Goal: Task Accomplishment & Management: Complete application form

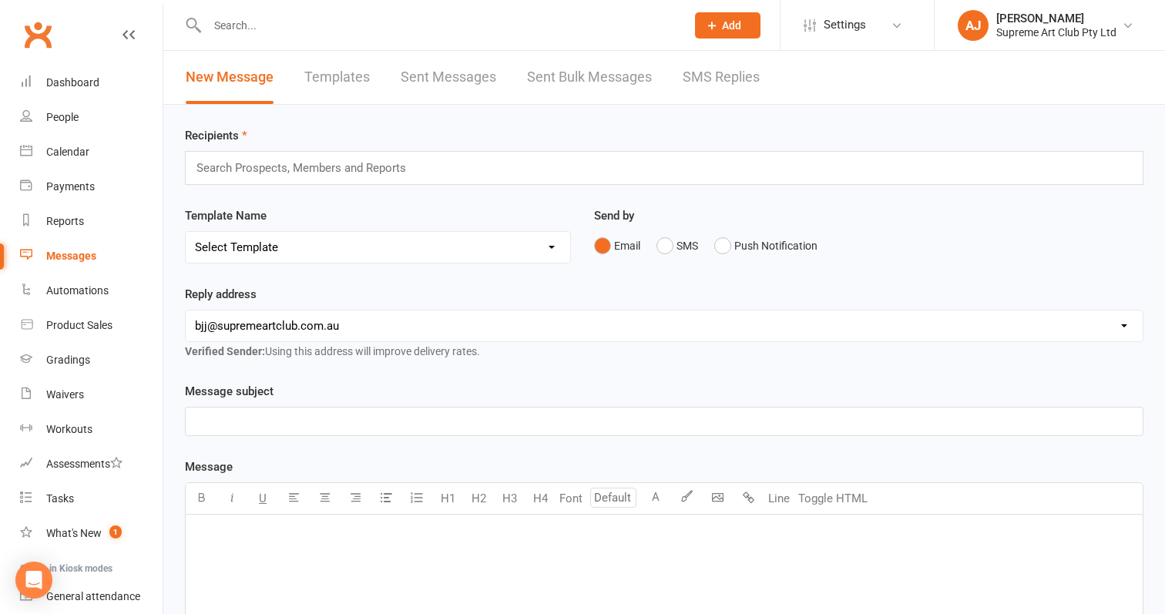
click at [69, 116] on div "People" at bounding box center [62, 117] width 32 height 12
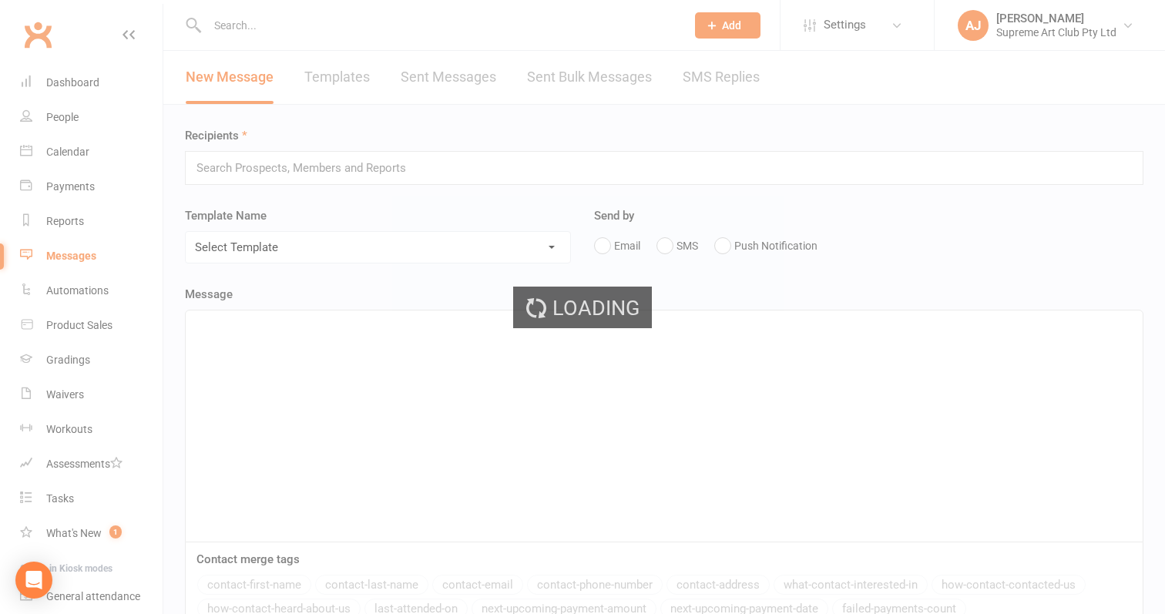
select select "100"
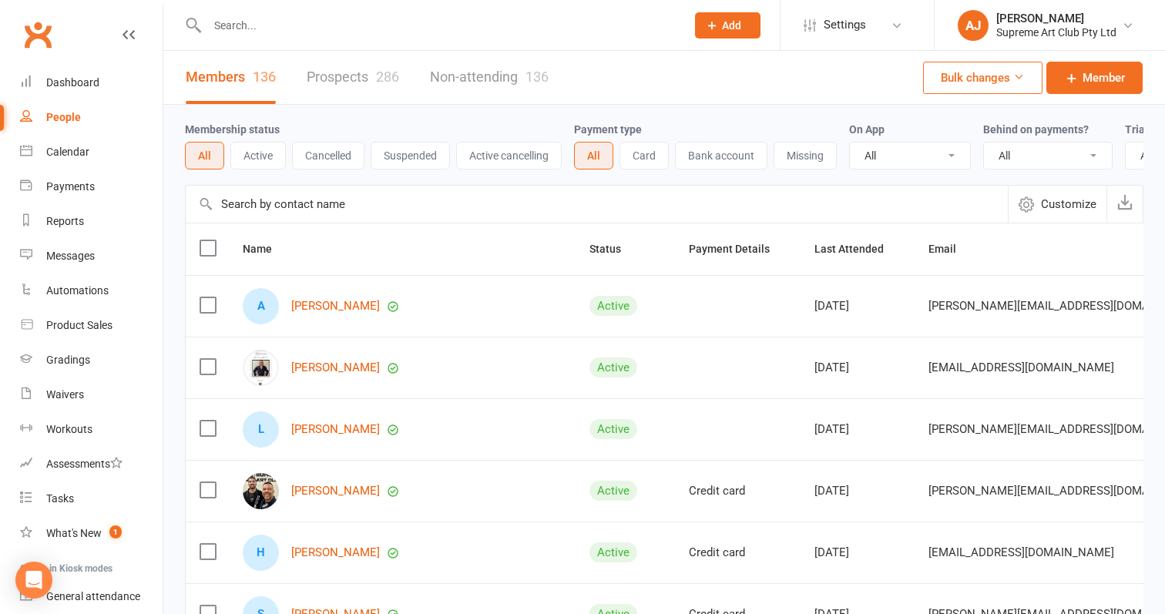
click at [298, 219] on input "text" at bounding box center [597, 204] width 822 height 37
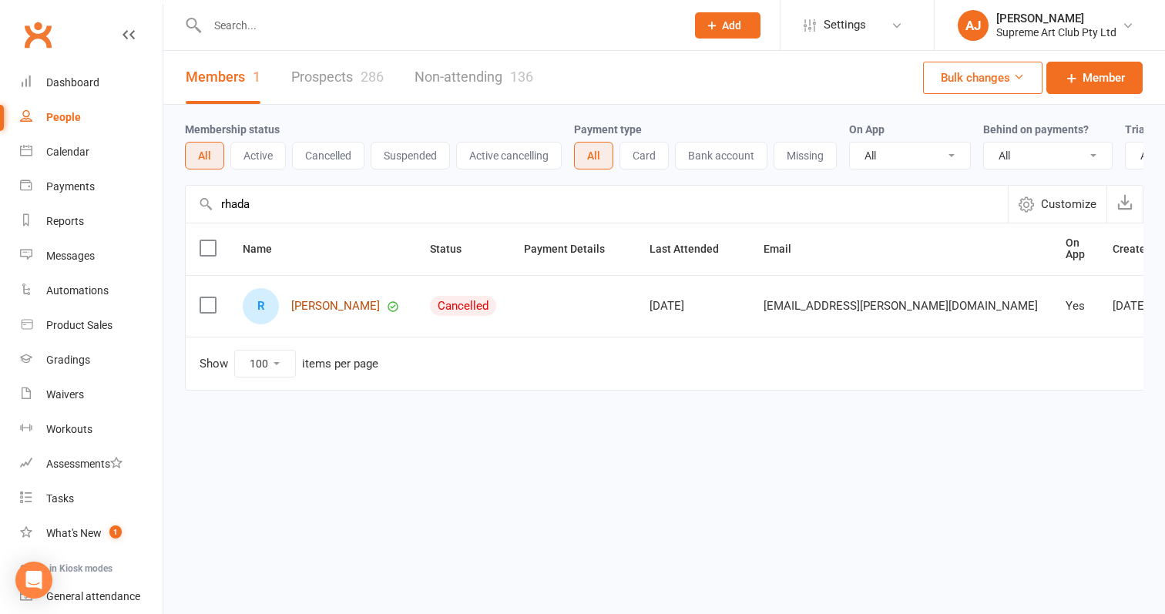
type input "rhada"
click at [338, 308] on link "Rhada Al Sayed" at bounding box center [335, 306] width 89 height 13
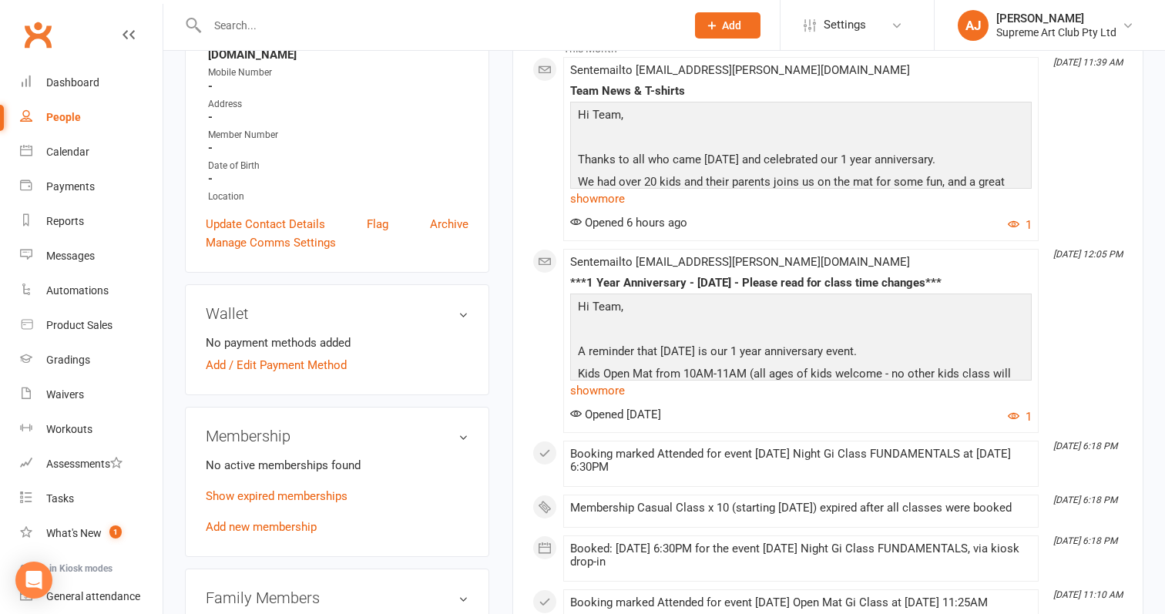
scroll to position [401, 0]
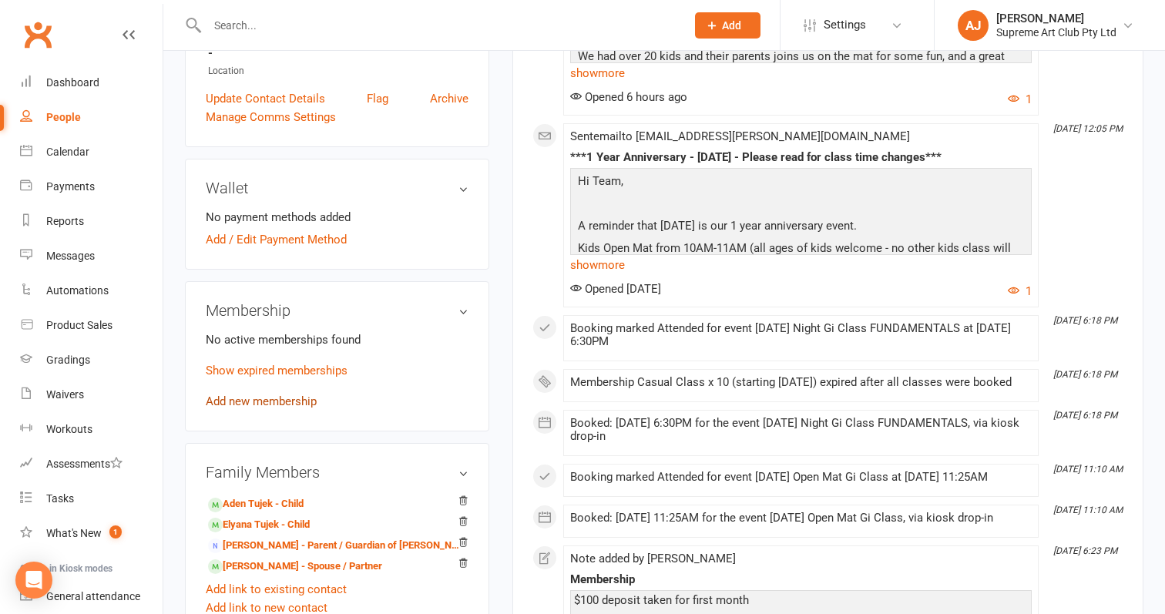
click at [257, 394] on link "Add new membership" at bounding box center [261, 401] width 111 height 14
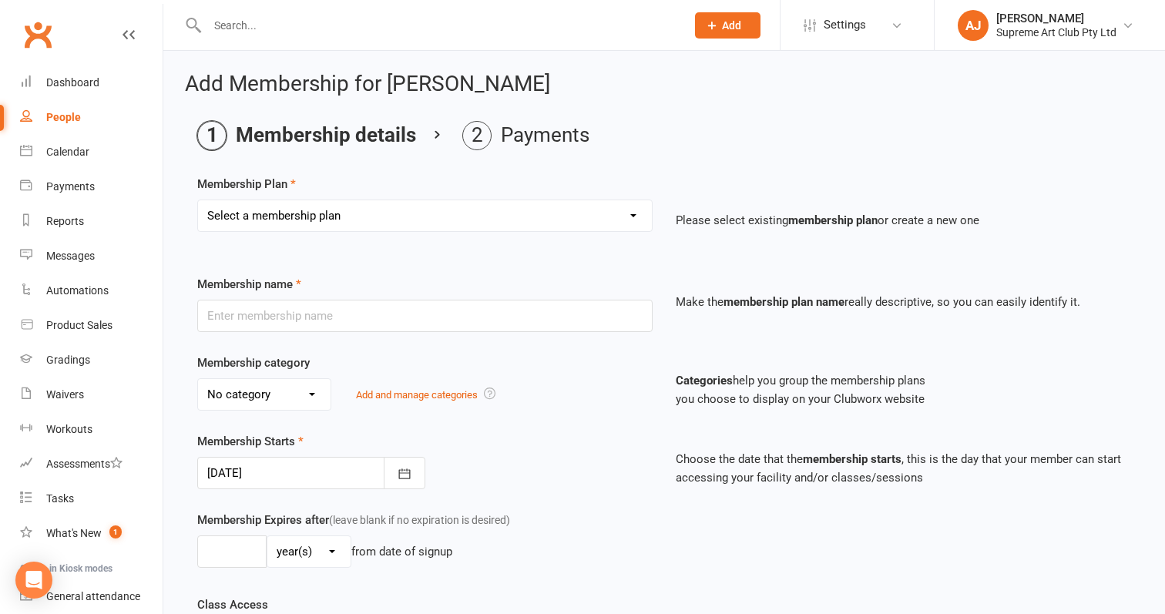
select select "8"
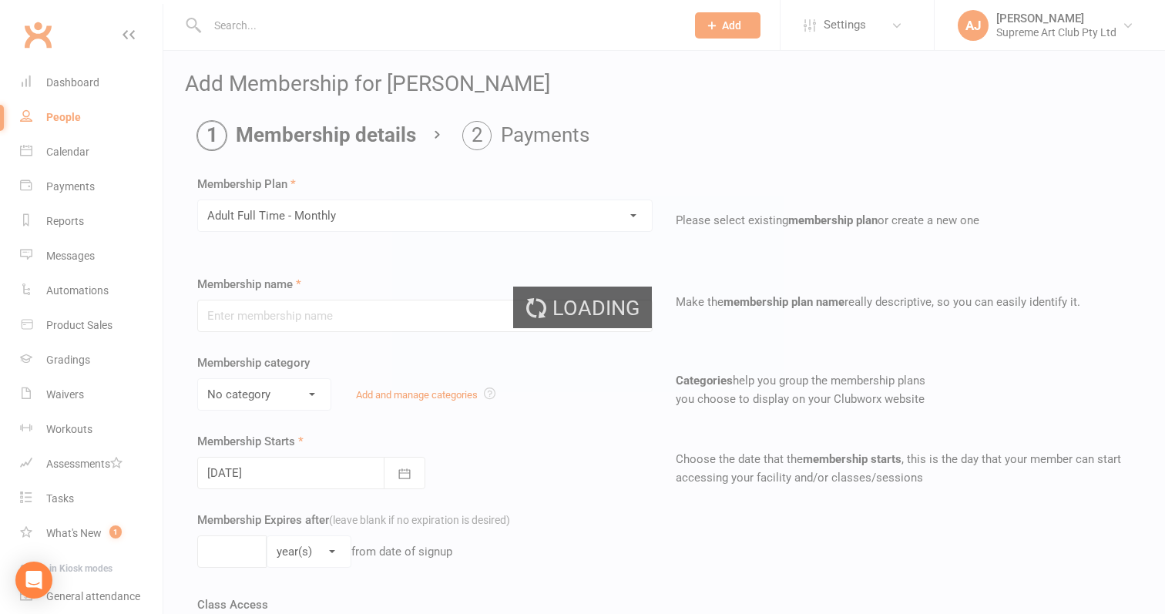
type input "Adult Full Time - Monthly"
select select "0"
type input "0"
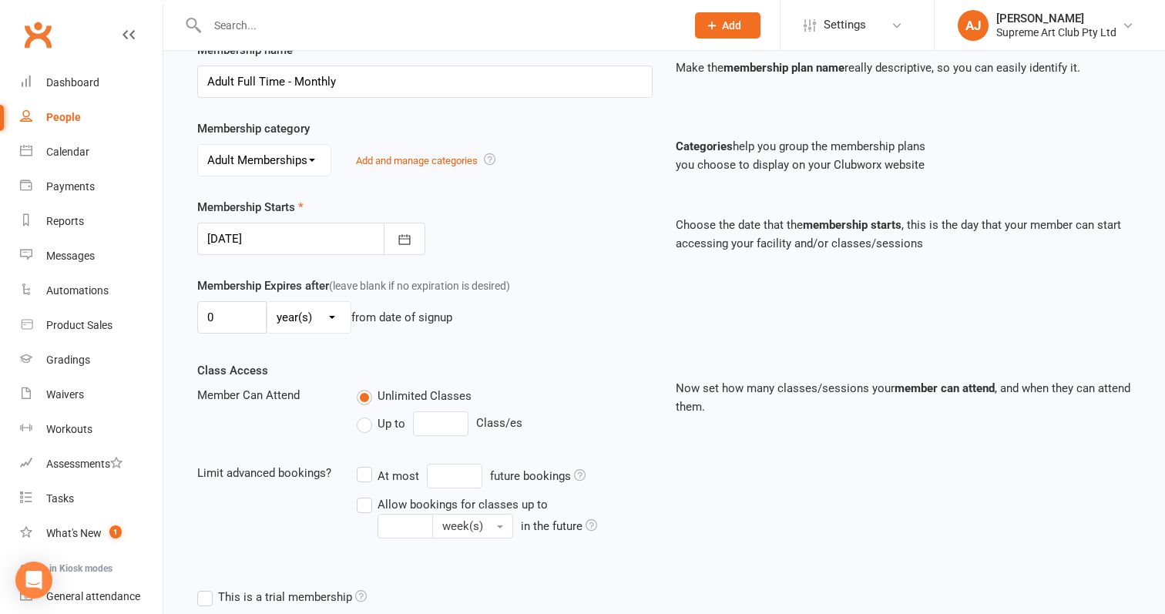
scroll to position [235, 0]
click at [405, 248] on button "button" at bounding box center [405, 238] width 42 height 32
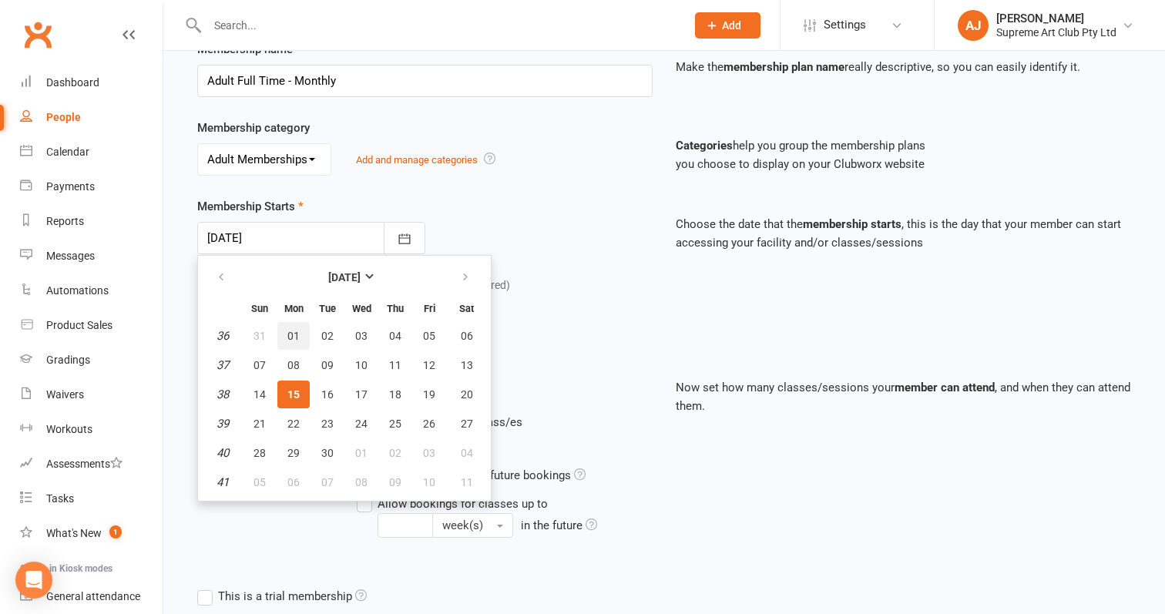
click at [292, 330] on span "01" at bounding box center [293, 336] width 12 height 12
type input "01 Sep 2025"
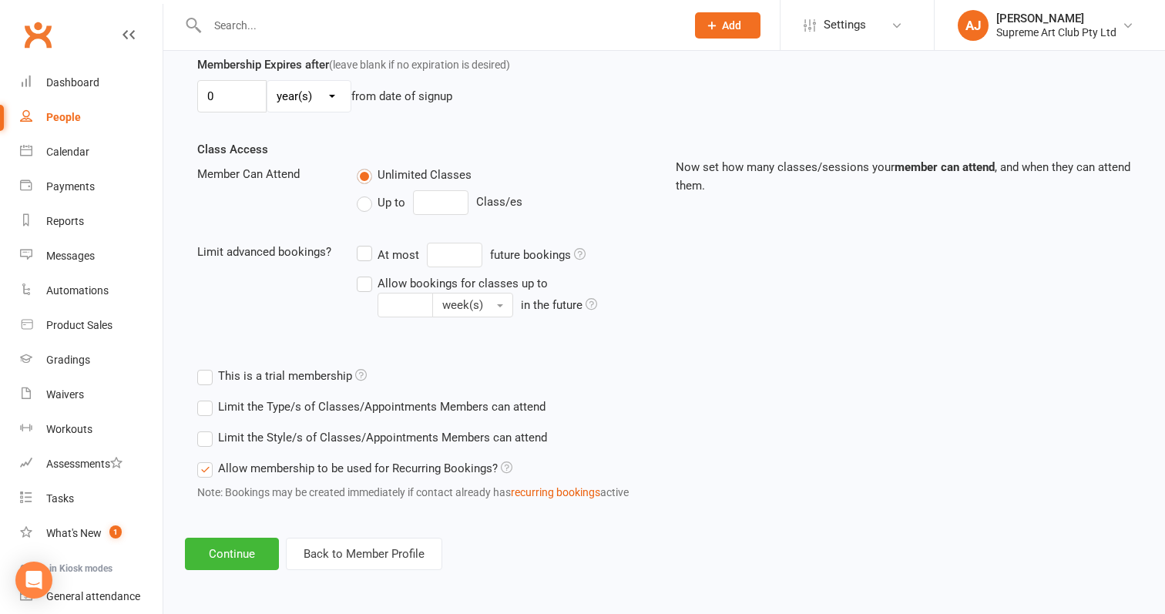
scroll to position [468, 0]
click at [248, 538] on button "Continue" at bounding box center [232, 554] width 94 height 32
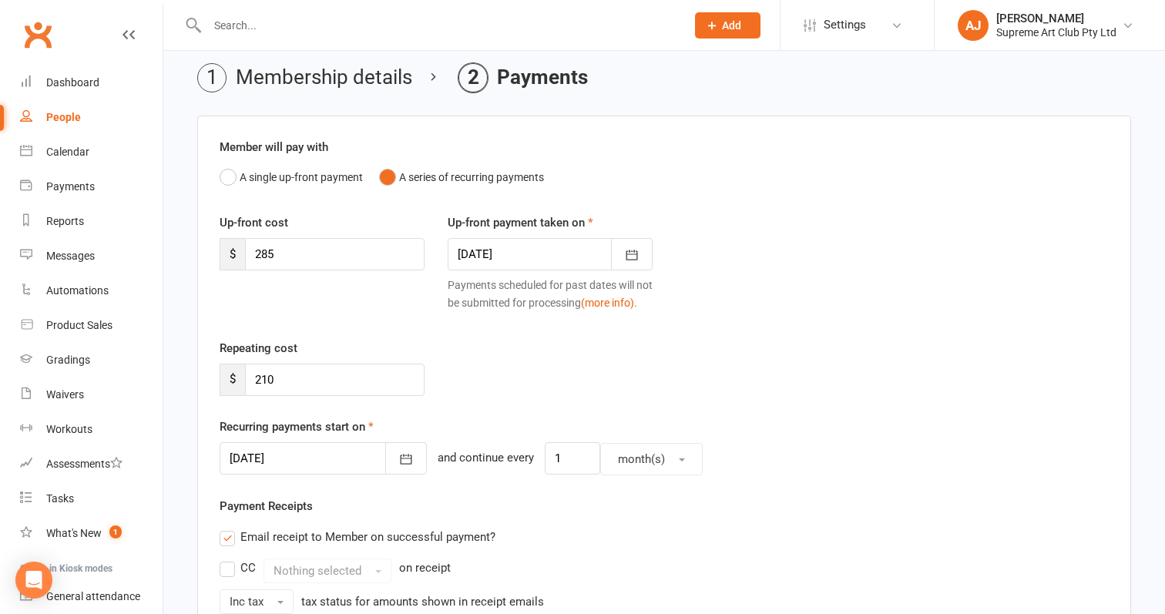
scroll to position [61, 0]
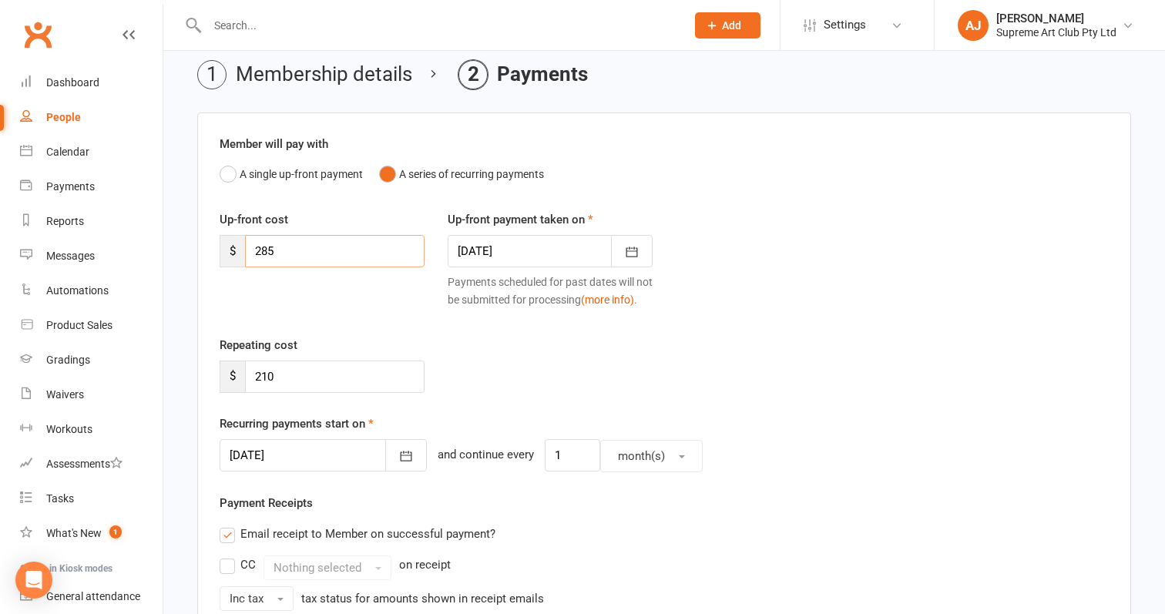
click at [311, 254] on input "285" at bounding box center [334, 251] width 179 height 32
click at [637, 247] on icon "button" at bounding box center [632, 252] width 12 height 10
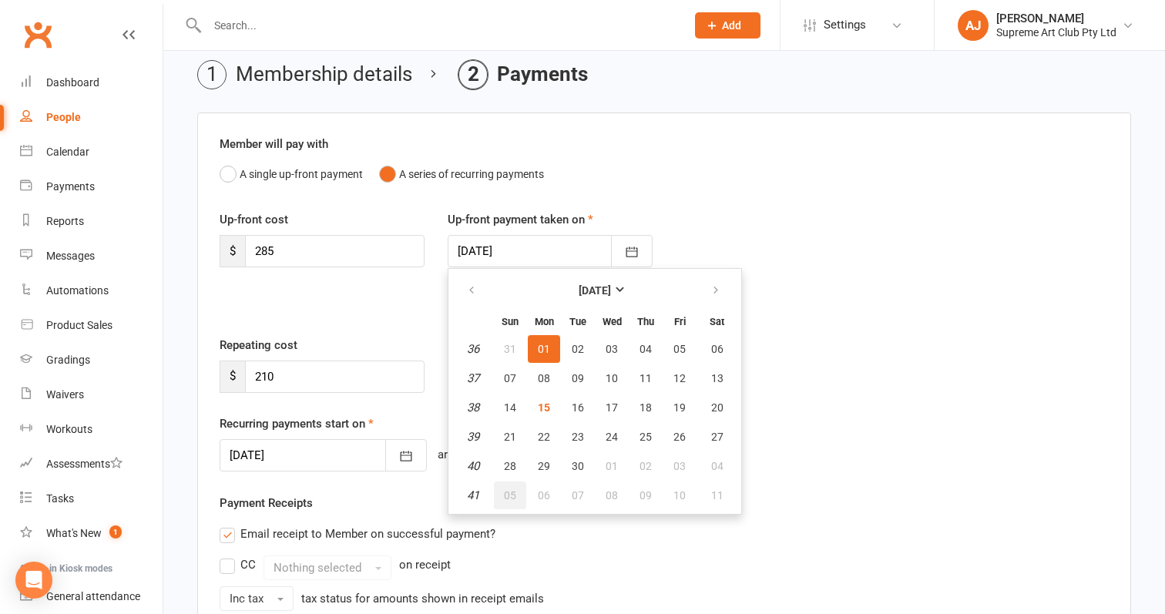
click at [507, 493] on span "05" at bounding box center [510, 495] width 12 height 12
type input "05 Oct 2025"
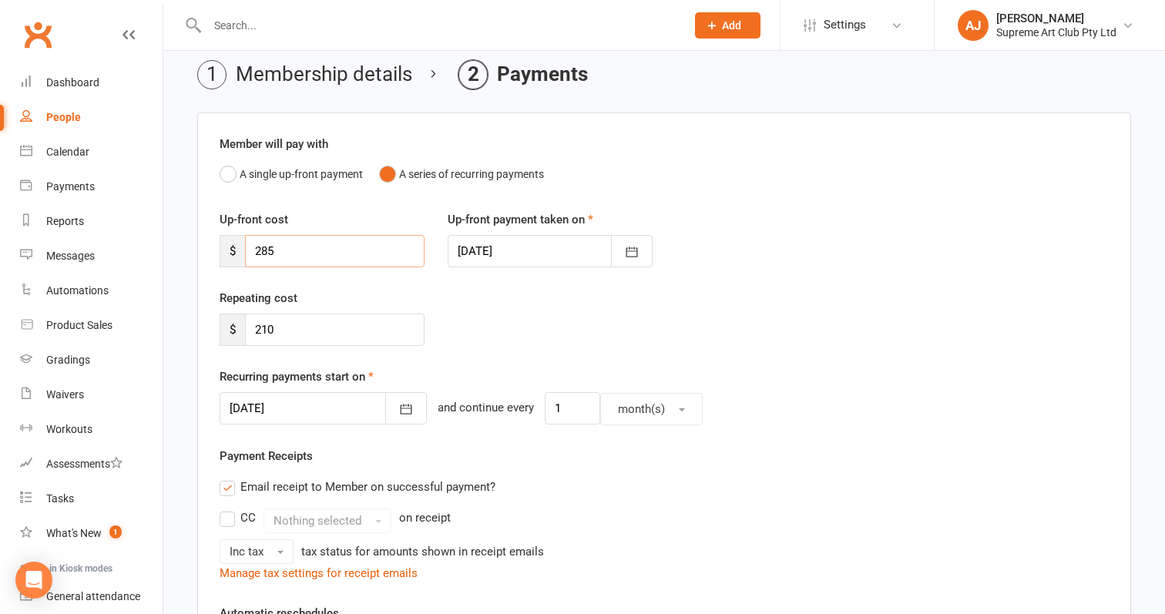
click at [304, 245] on input "285" at bounding box center [334, 251] width 179 height 32
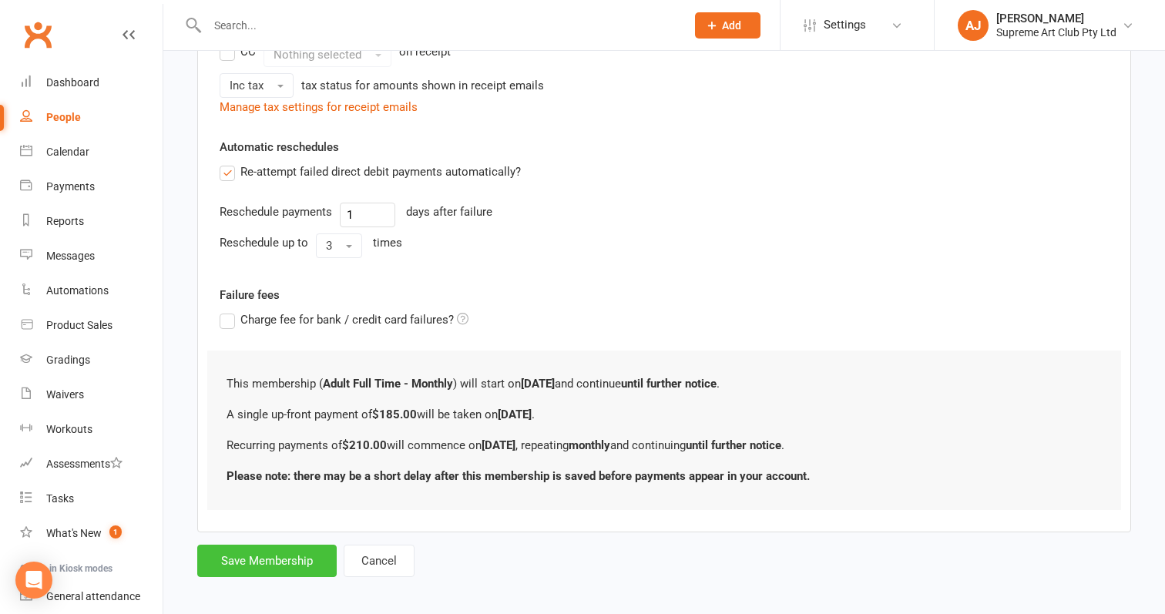
scroll to position [533, 0]
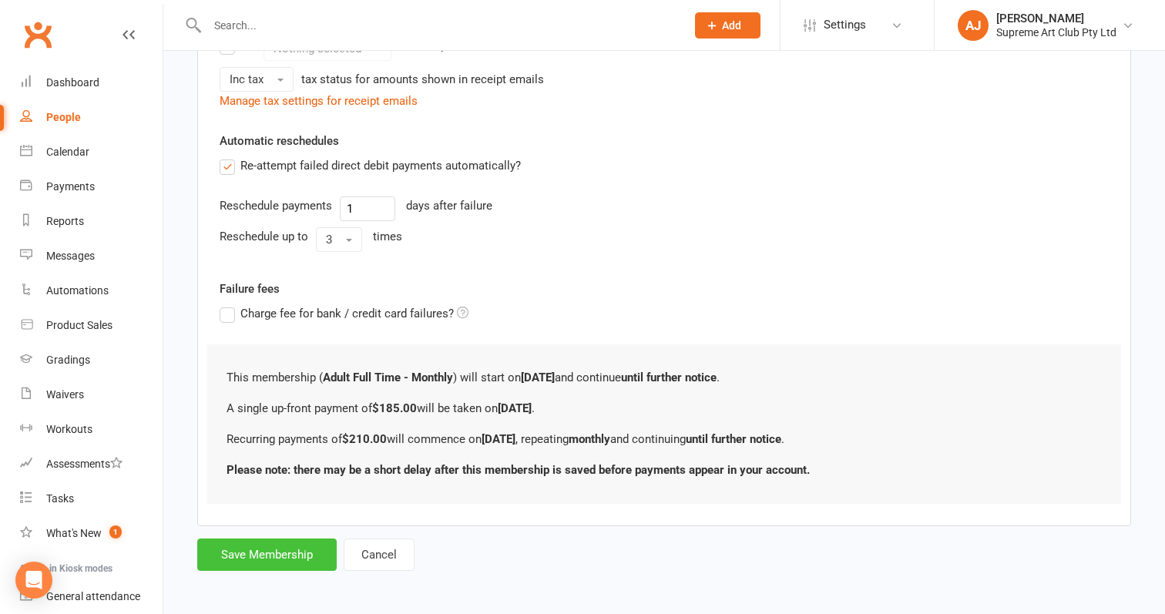
type input "185"
click at [285, 555] on button "Save Membership" at bounding box center [266, 554] width 139 height 32
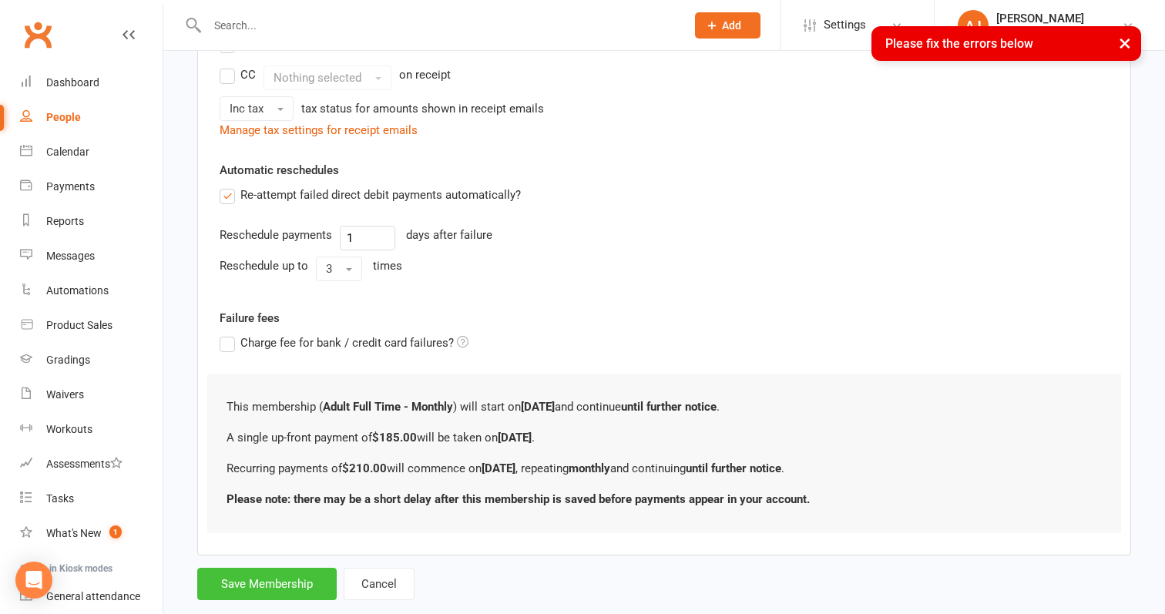
scroll to position [0, 0]
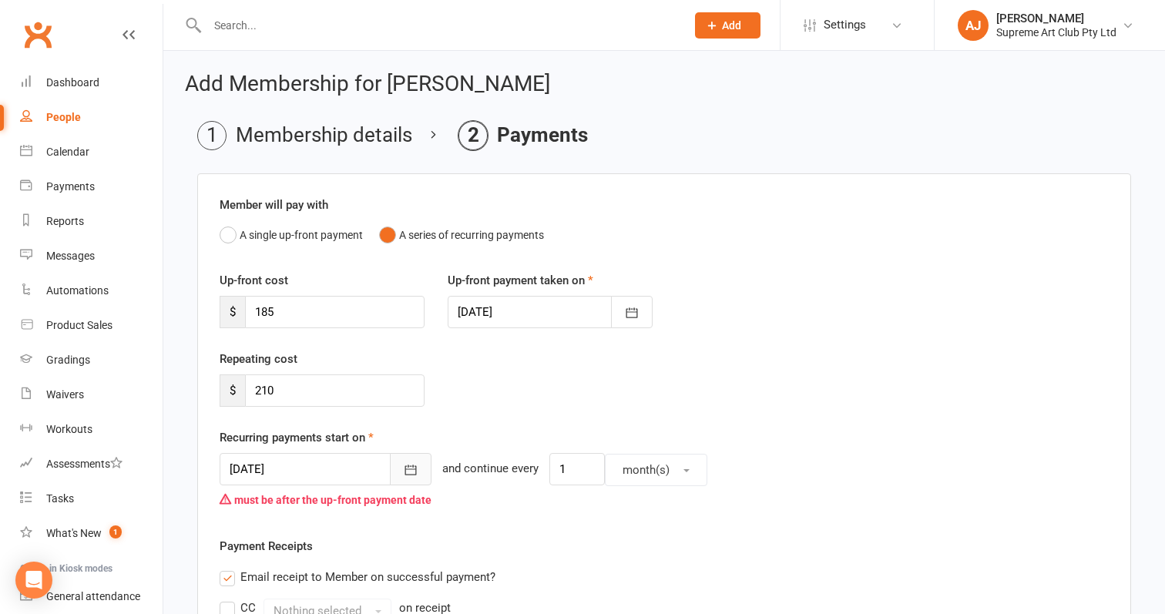
click at [404, 469] on icon "button" at bounding box center [410, 469] width 15 height 15
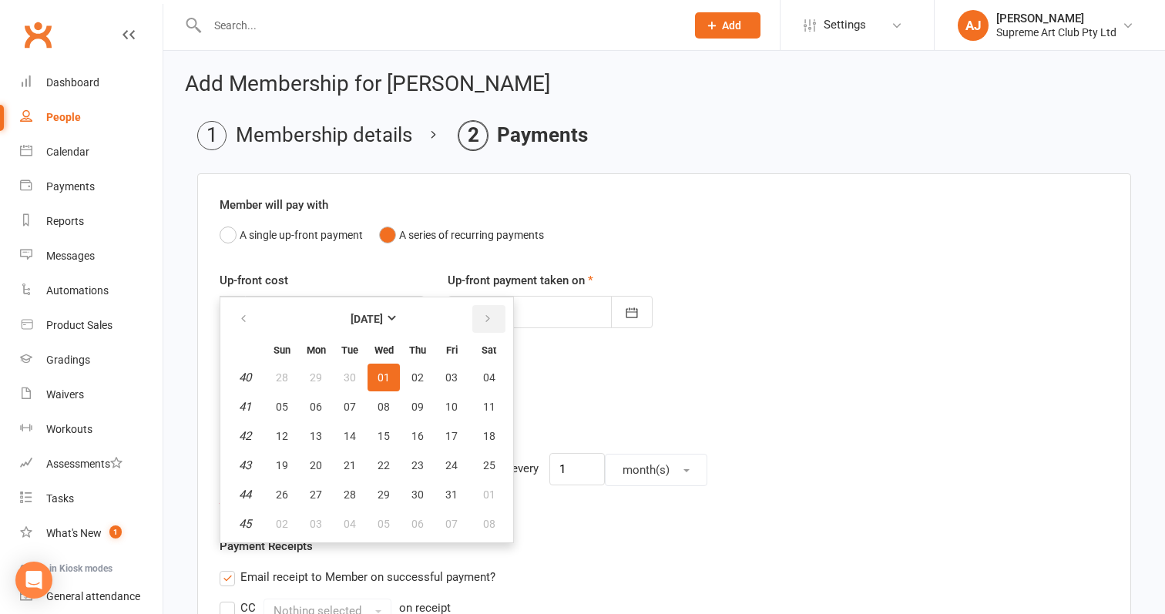
click at [493, 319] on button "button" at bounding box center [488, 319] width 33 height 28
click at [379, 401] on span "05" at bounding box center [383, 407] width 12 height 12
type input "05 Nov 2025"
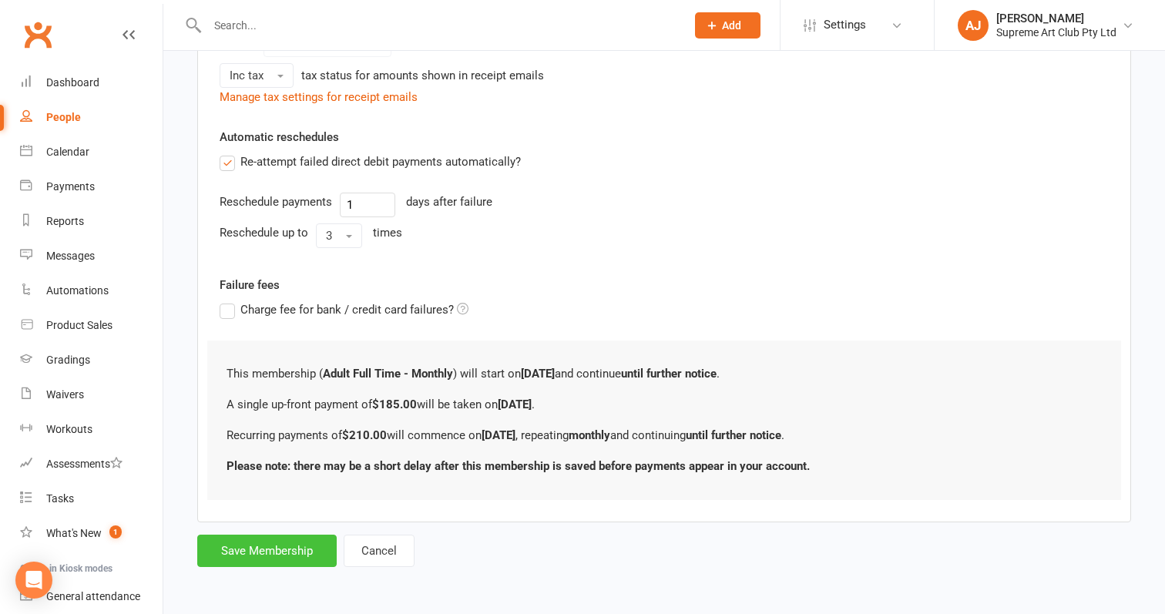
scroll to position [578, 0]
click at [307, 542] on button "Save Membership" at bounding box center [266, 551] width 139 height 32
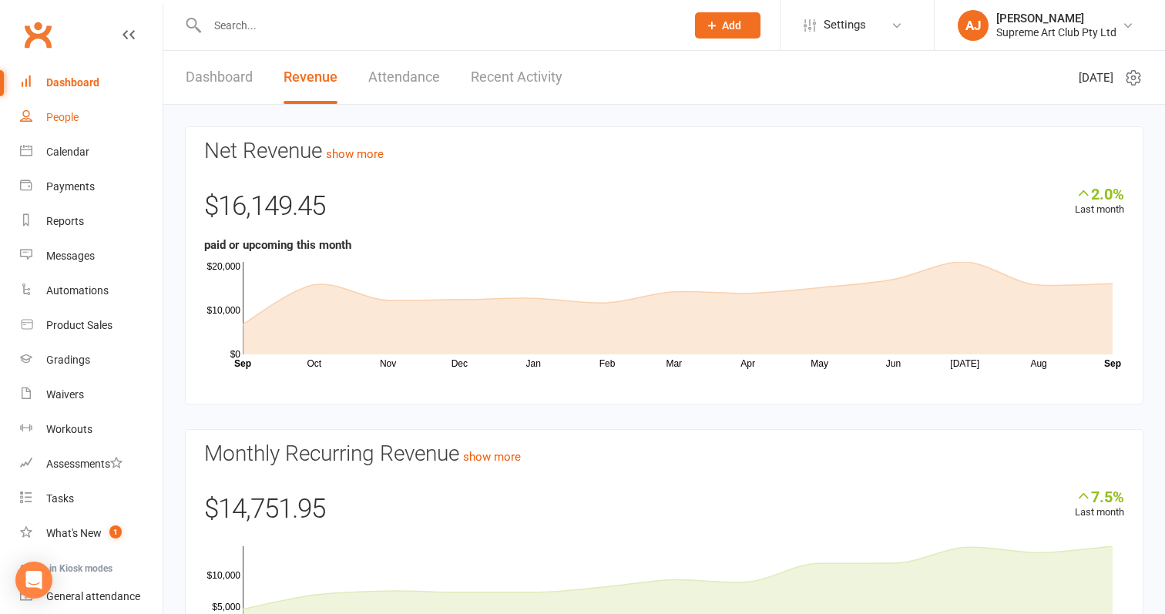
click at [69, 120] on div "People" at bounding box center [62, 117] width 32 height 12
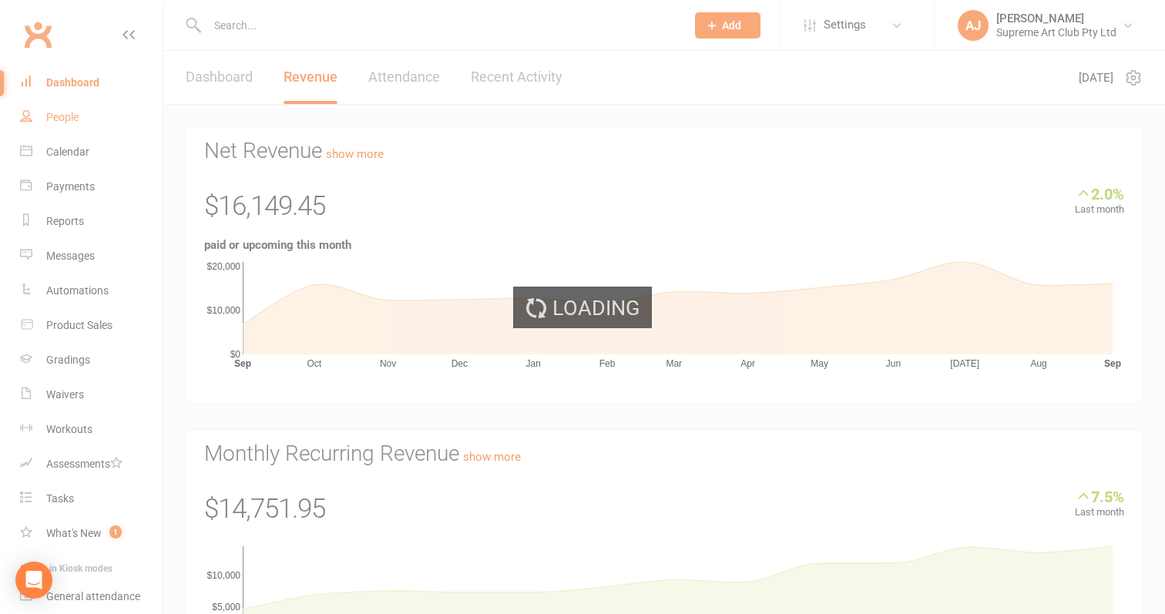
select select "100"
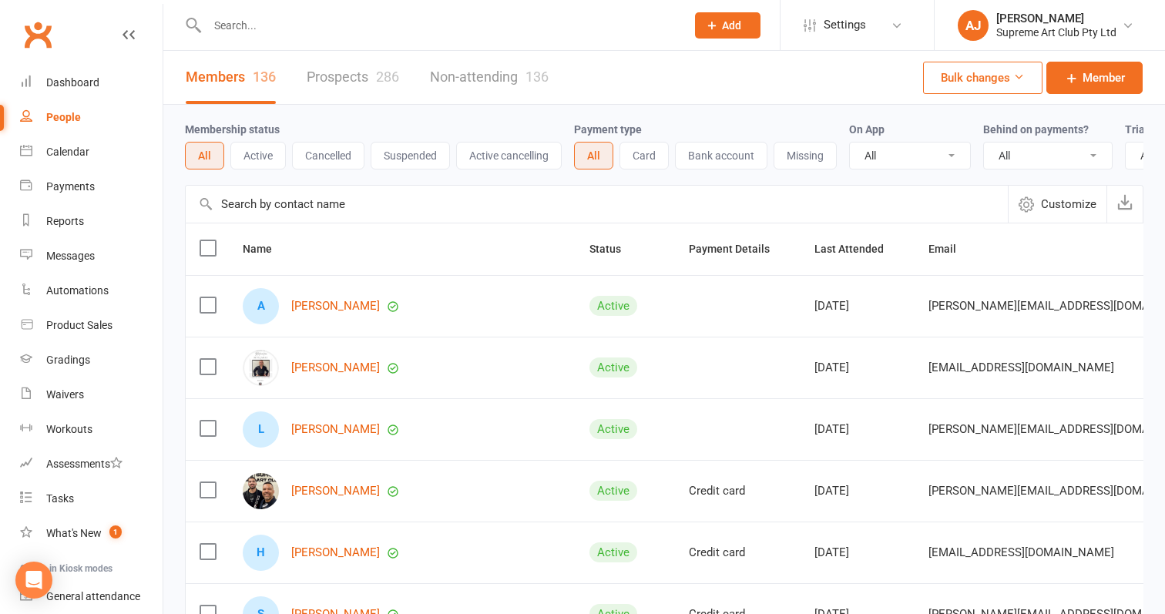
click at [292, 206] on input "text" at bounding box center [597, 204] width 822 height 37
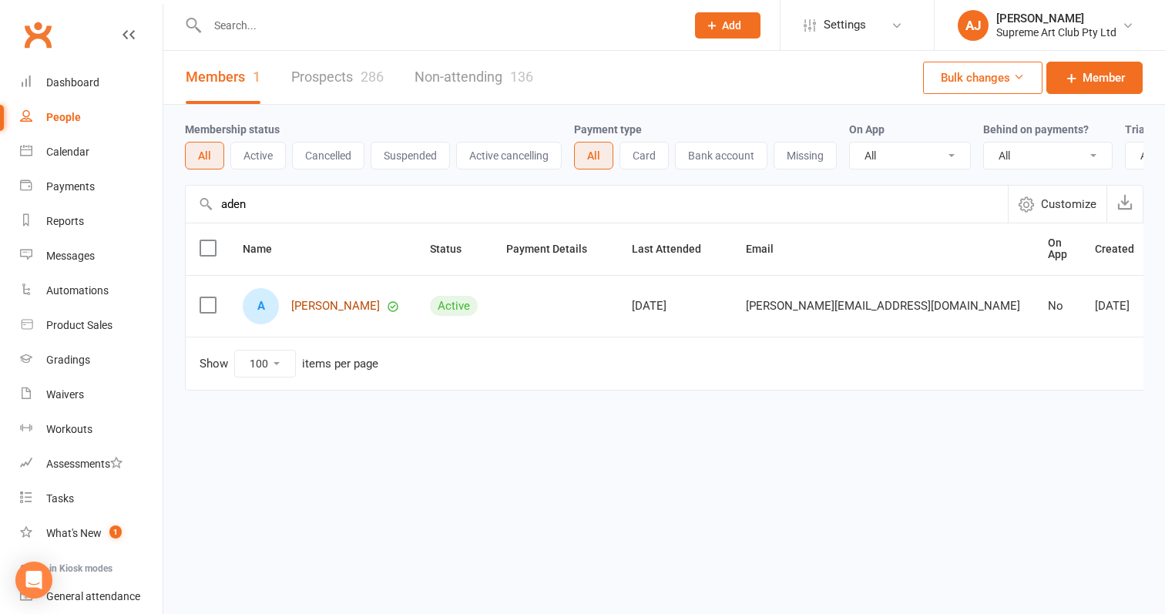
type input "aden"
click at [327, 301] on link "[PERSON_NAME]" at bounding box center [335, 306] width 89 height 13
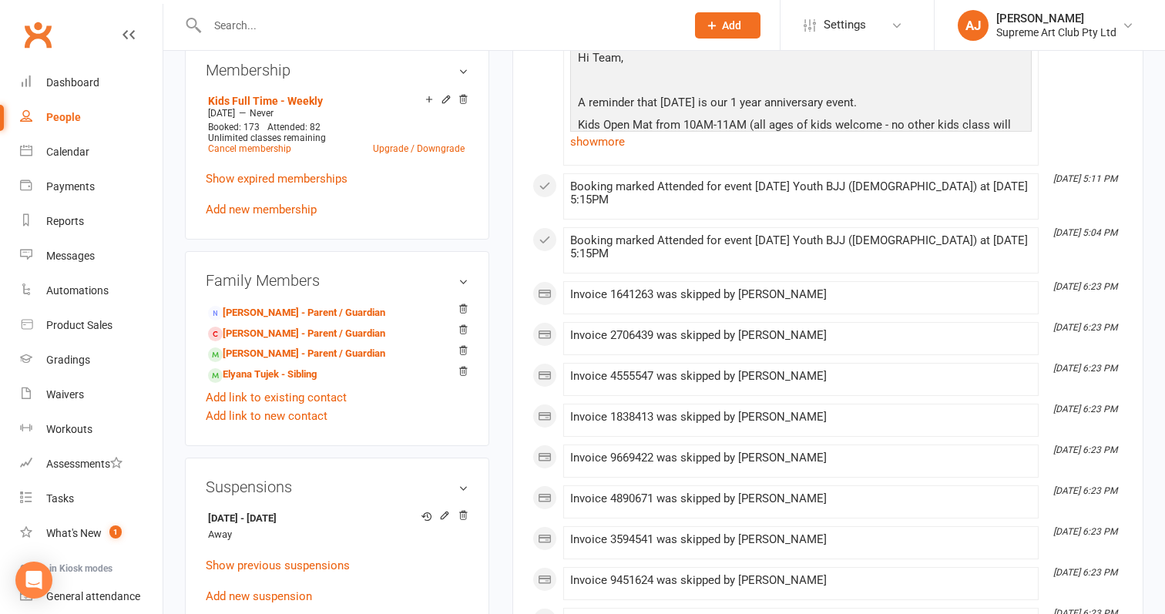
scroll to position [626, 0]
